Goal: Navigation & Orientation: Understand site structure

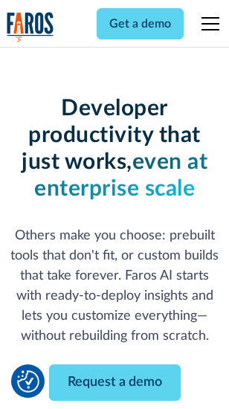
scroll to position [178, 0]
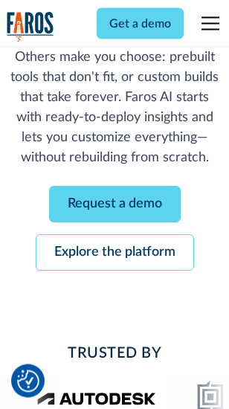
click at [114, 205] on link "Request a demo" at bounding box center [115, 204] width 132 height 36
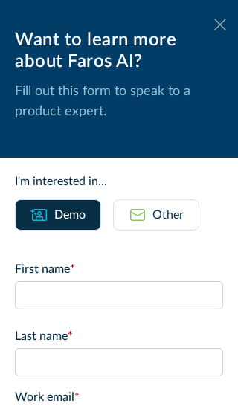
click at [214, 25] on icon at bounding box center [220, 24] width 12 height 11
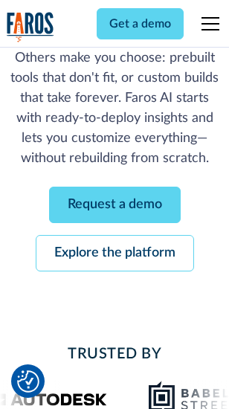
scroll to position [226, 0]
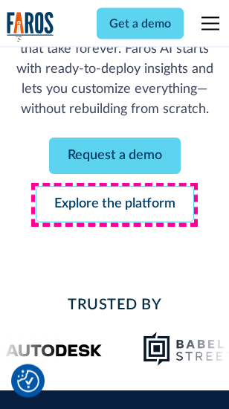
click at [114, 205] on link "Explore the platform" at bounding box center [115, 204] width 158 height 36
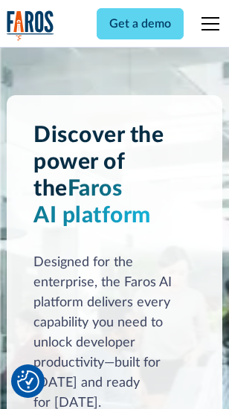
scroll to position [11318, 0]
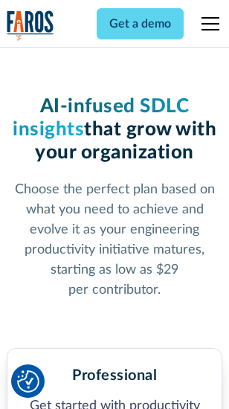
scroll to position [2355, 0]
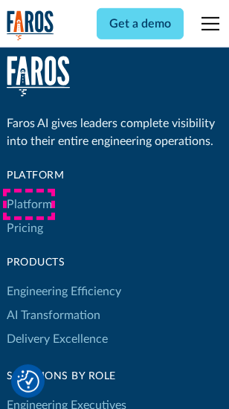
click at [29, 204] on link "Platform" at bounding box center [29, 204] width 45 height 24
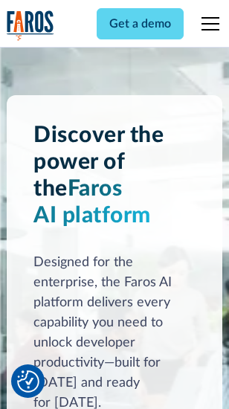
scroll to position [11795, 0]
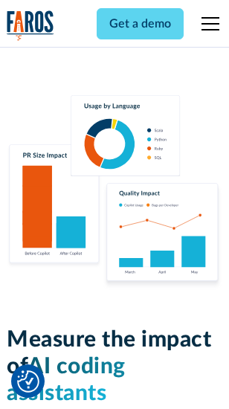
scroll to position [9276, 0]
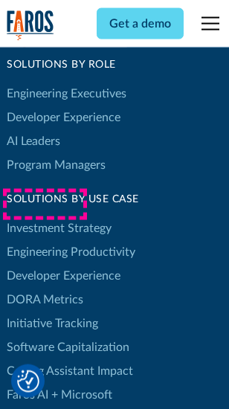
click at [45, 288] on link "DORA Metrics" at bounding box center [45, 300] width 77 height 24
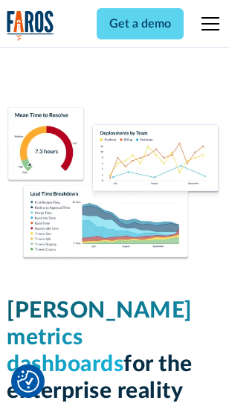
scroll to position [6578, 0]
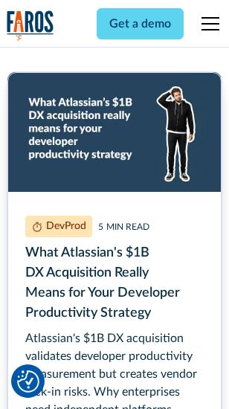
scroll to position [6738, 0]
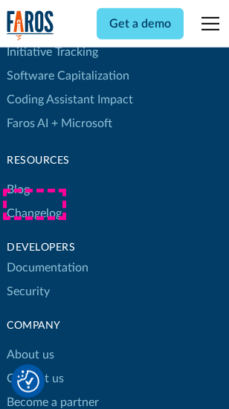
click at [34, 204] on link "Changelog" at bounding box center [34, 213] width 55 height 24
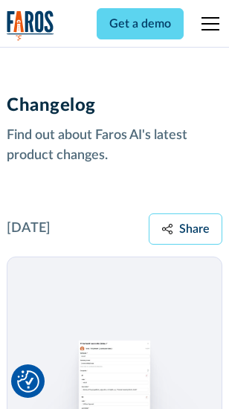
scroll to position [18220, 0]
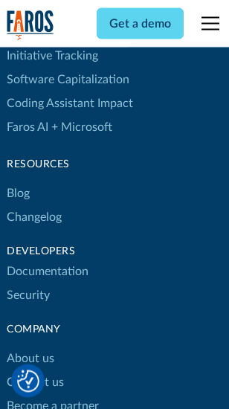
click at [30, 347] on link "About us" at bounding box center [31, 359] width 48 height 24
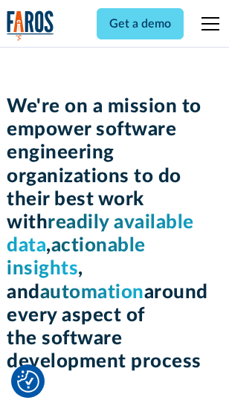
scroll to position [5138, 0]
